Goal: Information Seeking & Learning: Learn about a topic

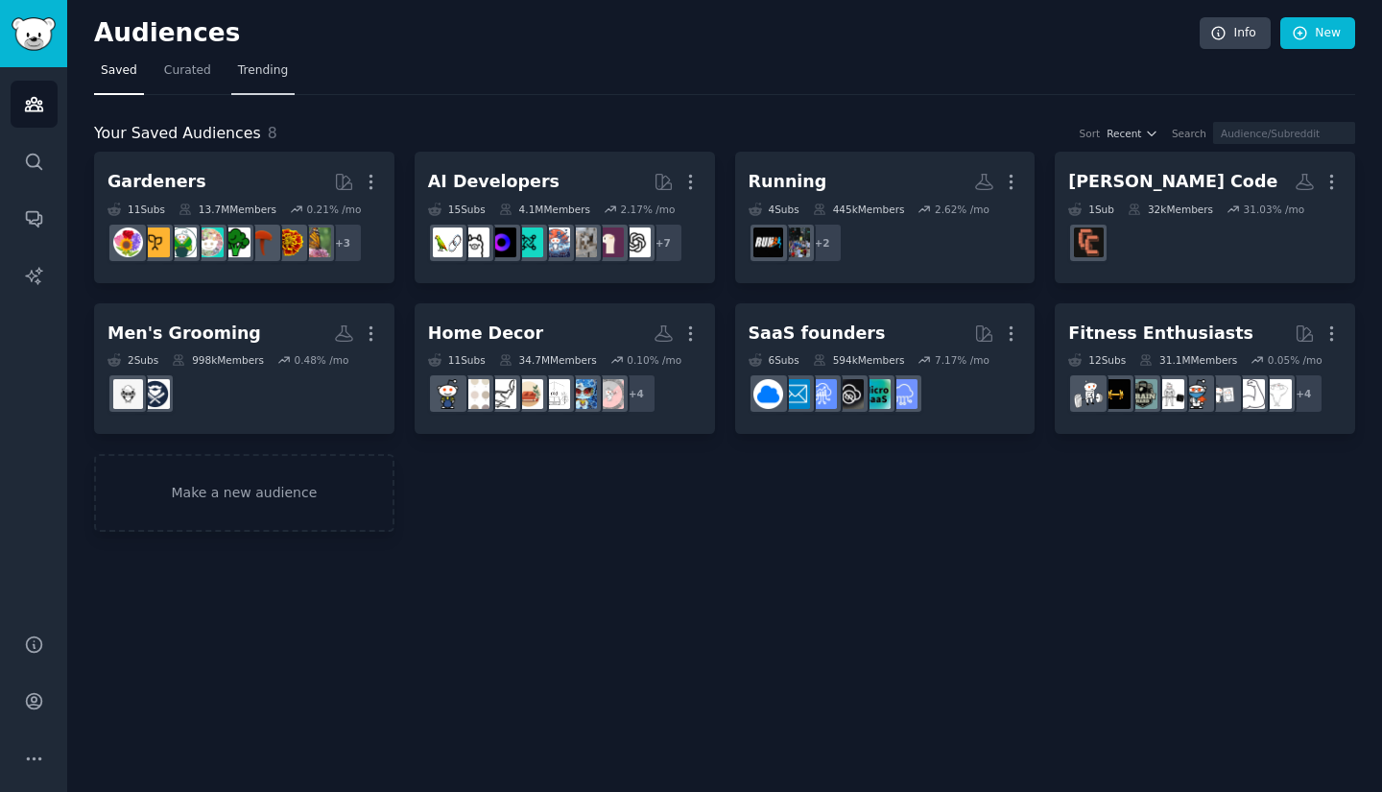
click at [238, 77] on span "Trending" at bounding box center [263, 70] width 50 height 17
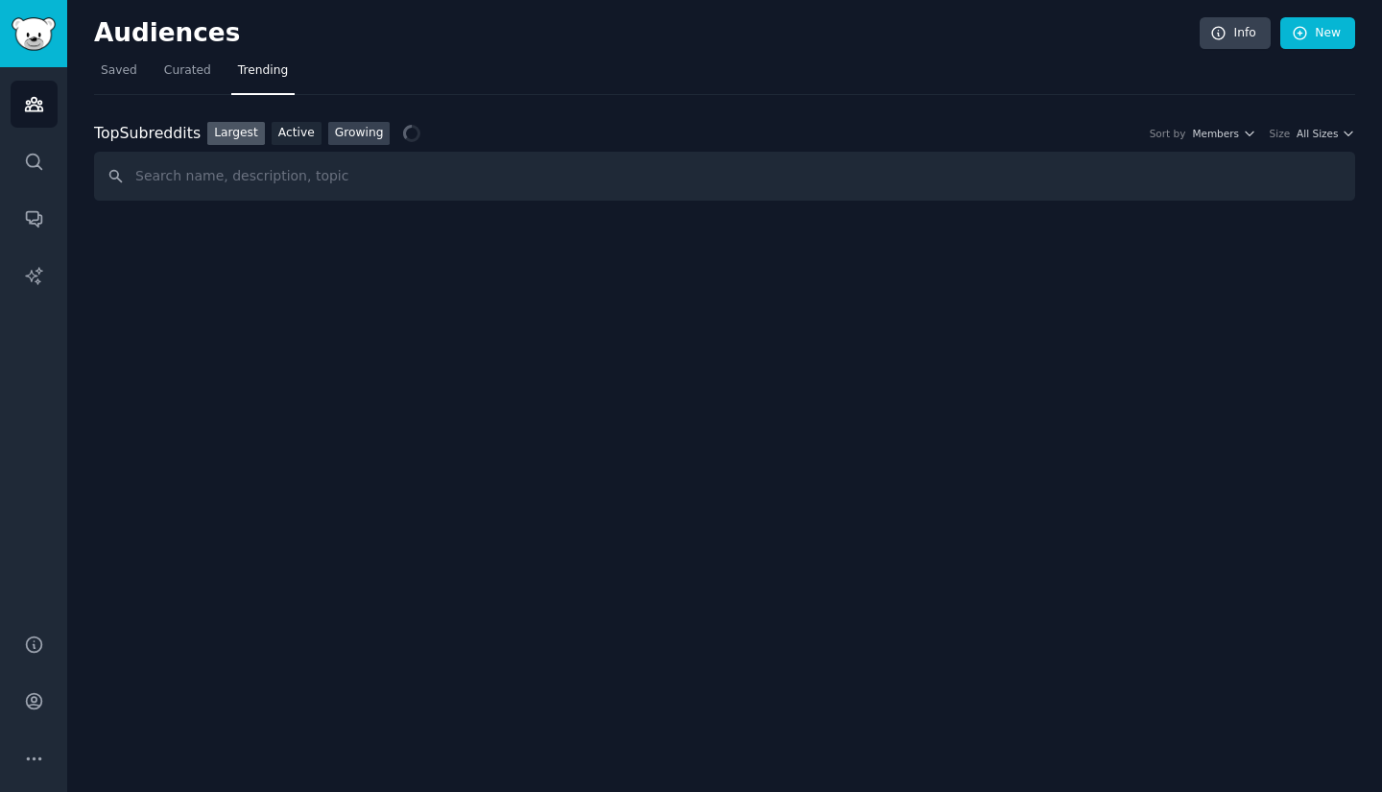
click at [339, 140] on link "Growing" at bounding box center [359, 134] width 62 height 24
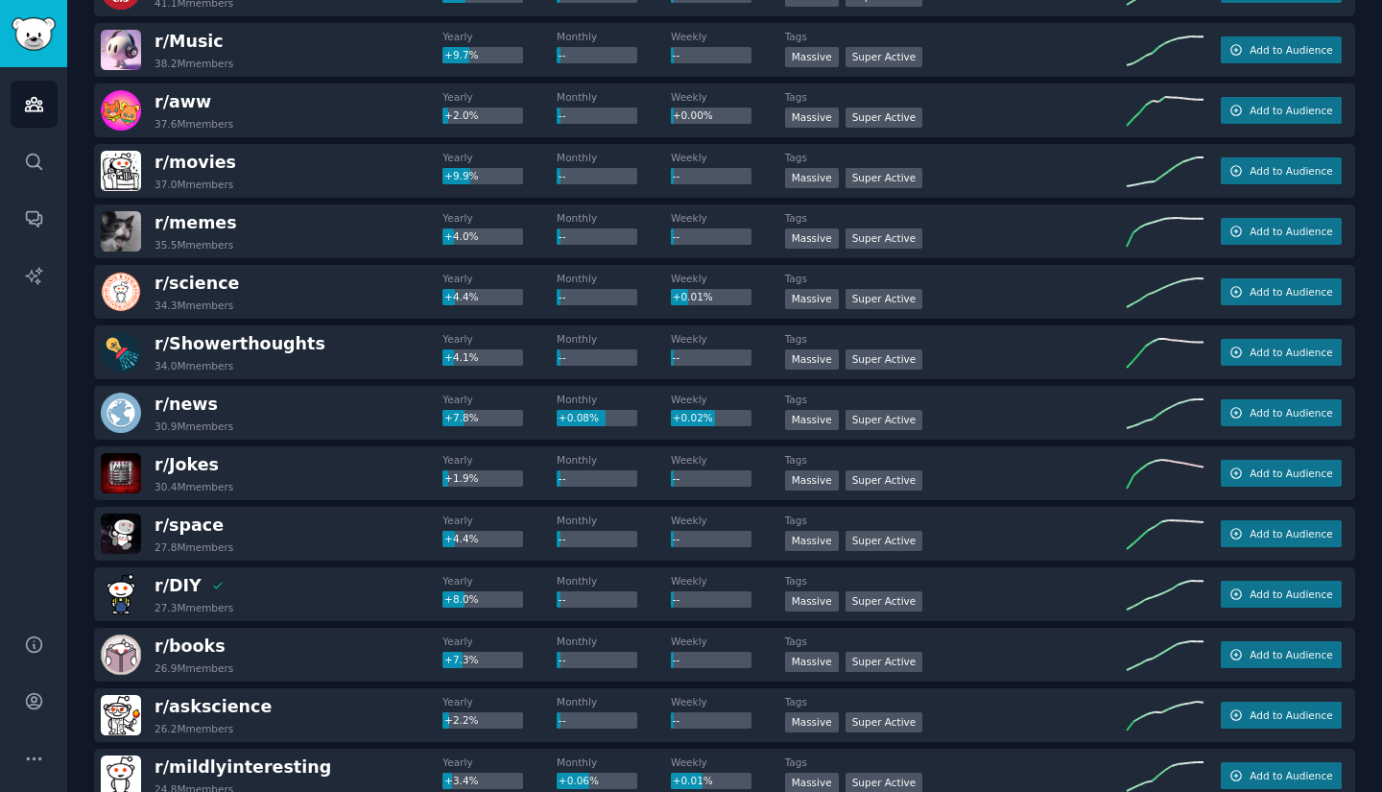
scroll to position [487, 0]
click at [184, 583] on span "r/ DIY" at bounding box center [177, 584] width 47 height 19
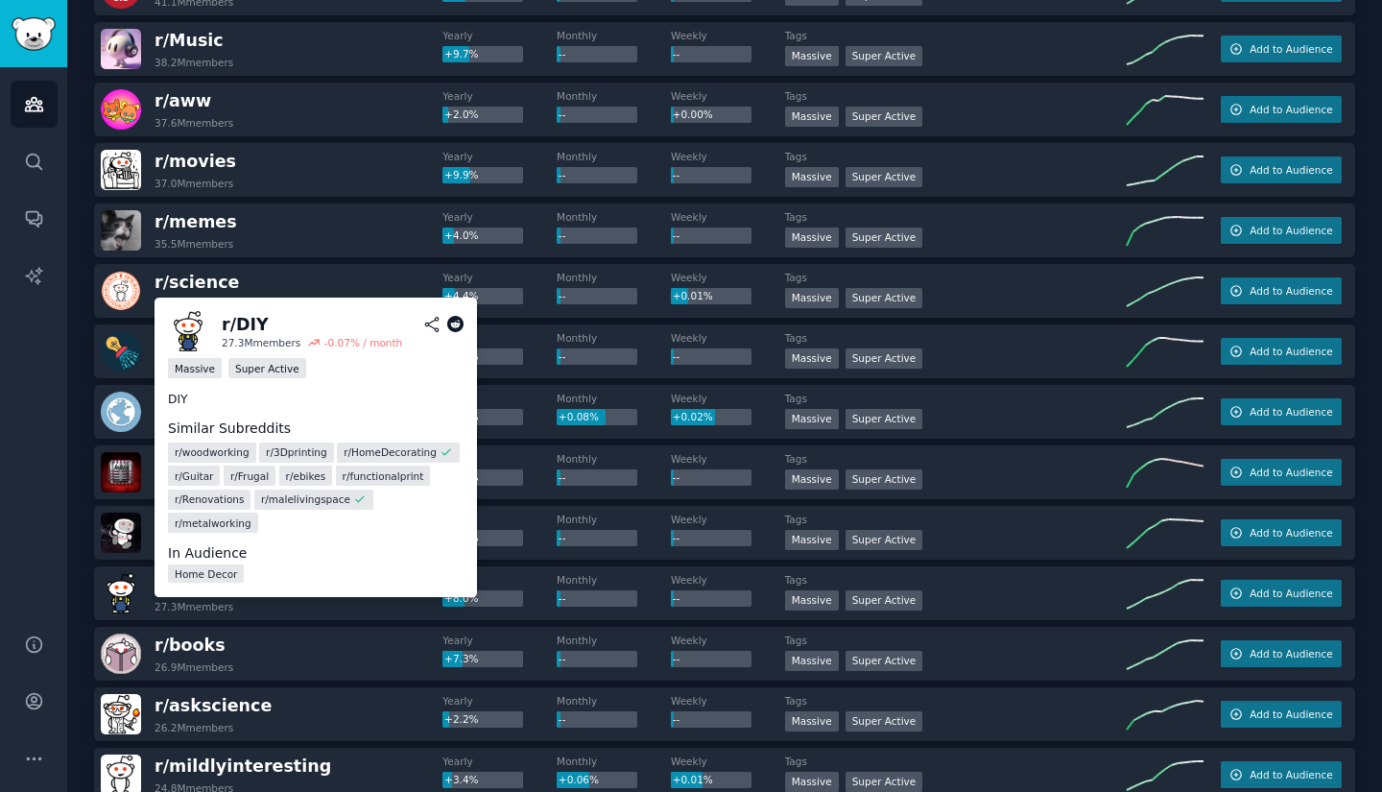
click at [453, 320] on icon at bounding box center [455, 324] width 17 height 17
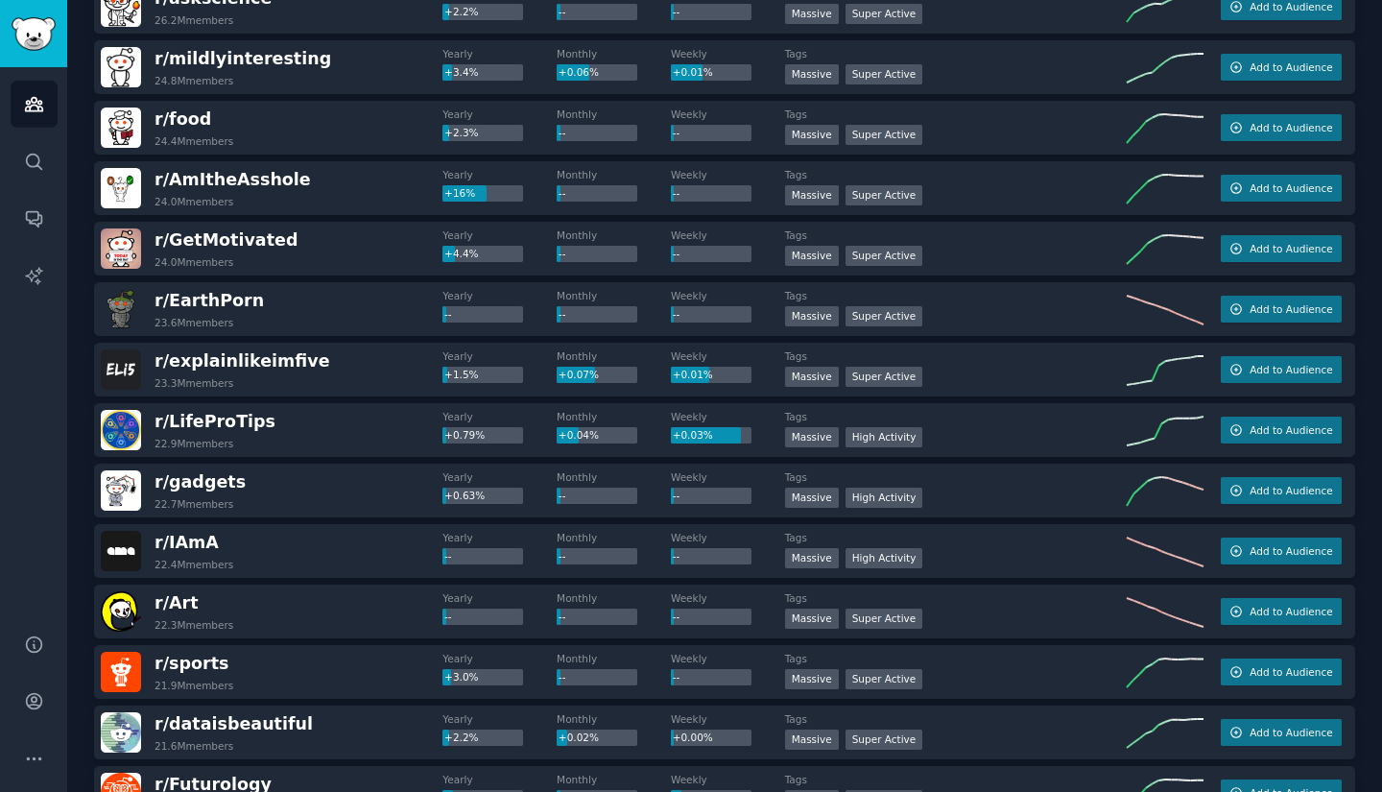
scroll to position [1255, 0]
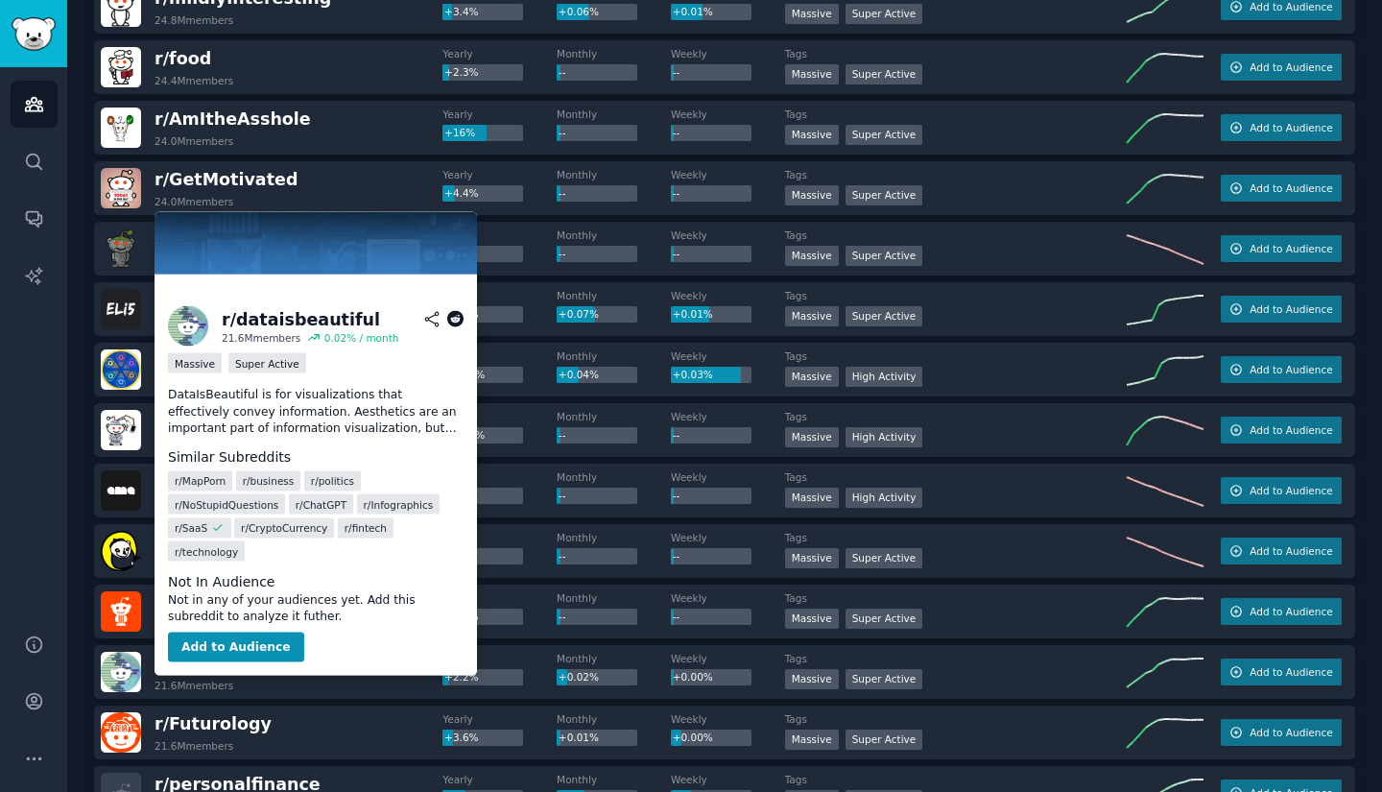
click at [451, 319] on icon at bounding box center [455, 319] width 17 height 17
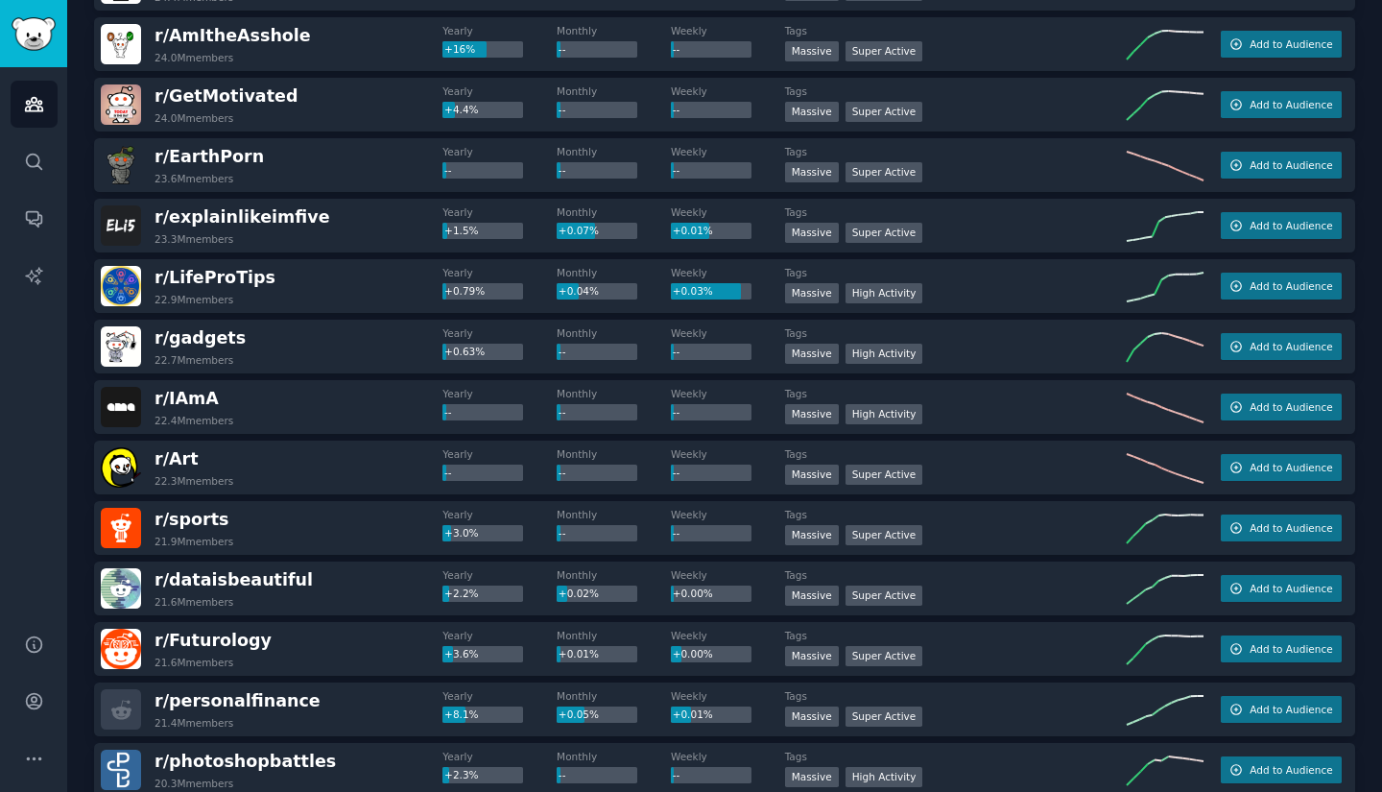
scroll to position [1351, 0]
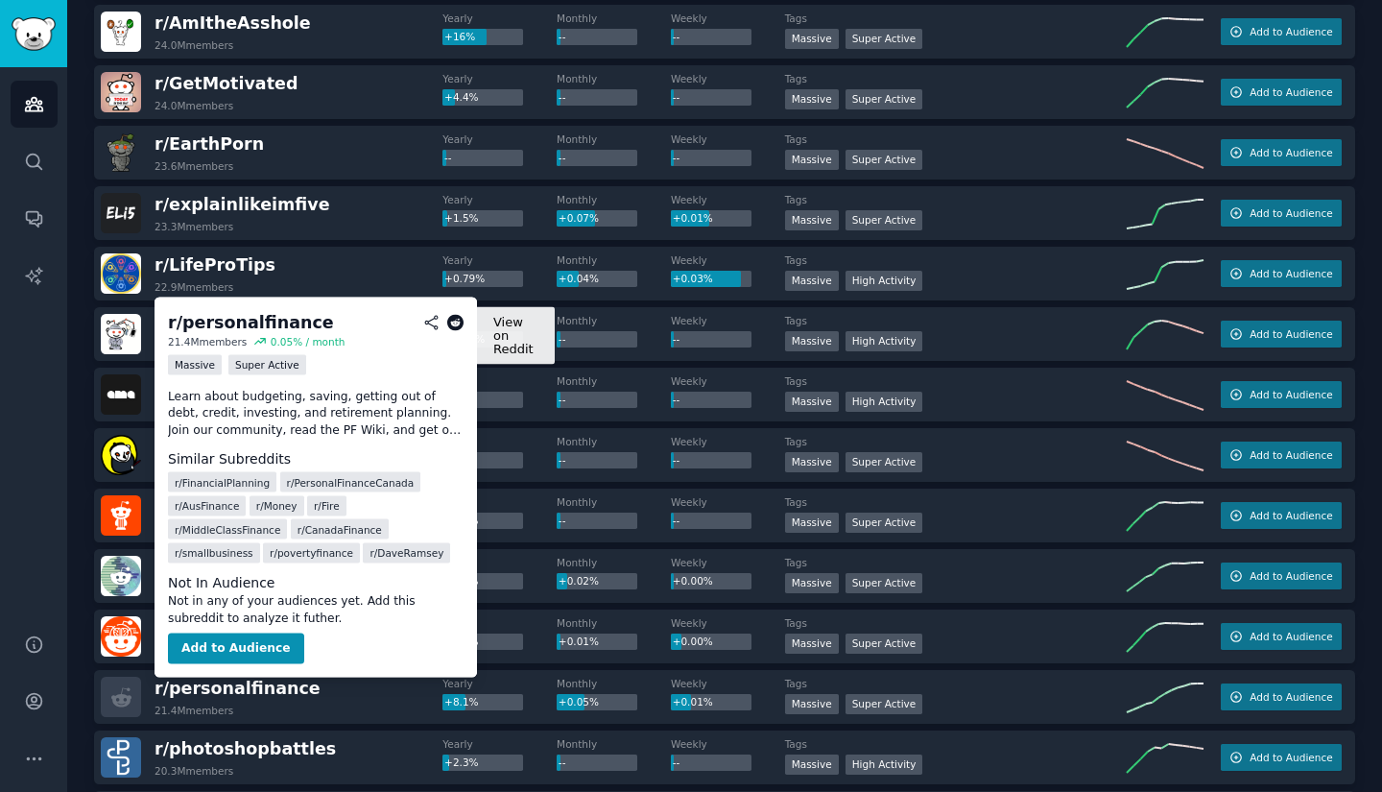
click at [451, 322] on icon at bounding box center [455, 322] width 17 height 17
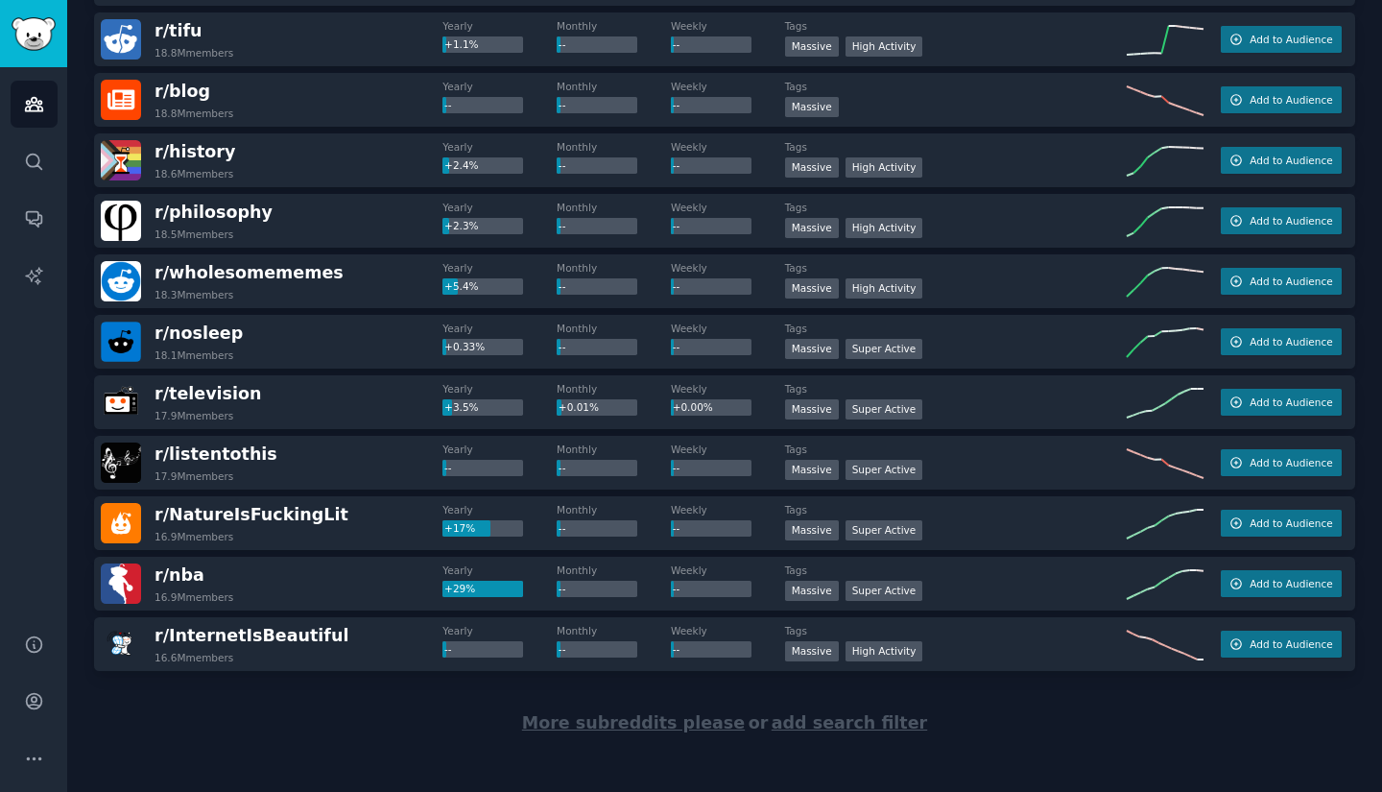
scroll to position [2562, 0]
